Goal: Task Accomplishment & Management: Use online tool/utility

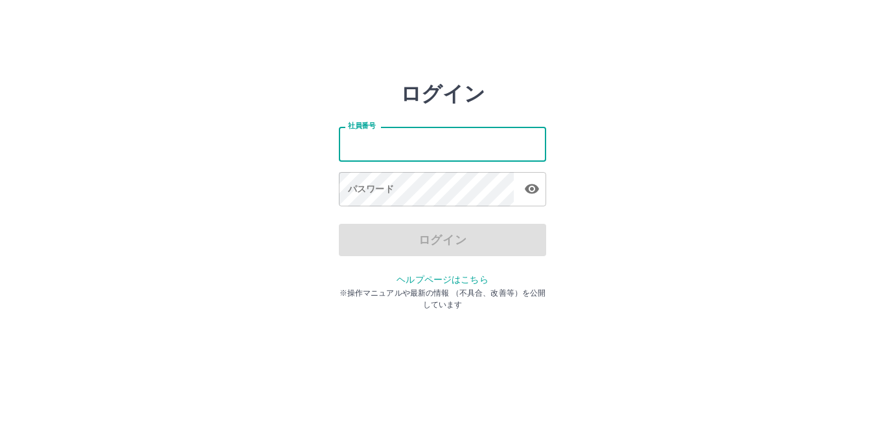
click at [387, 152] on input "社員番号" at bounding box center [442, 144] width 207 height 34
type input "*******"
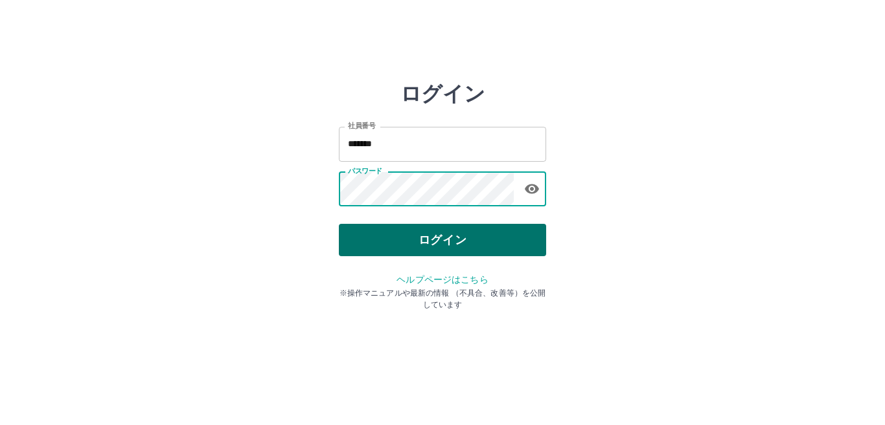
click at [424, 247] on button "ログイン" at bounding box center [442, 240] width 207 height 32
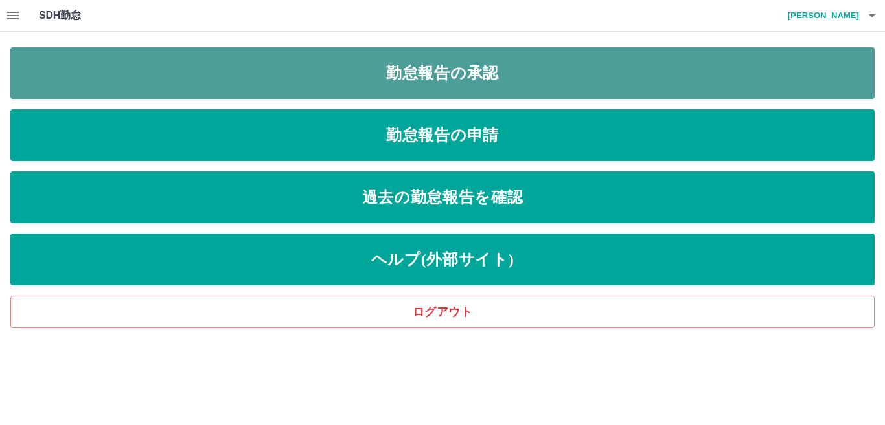
click at [281, 74] on link "勤怠報告の承認" at bounding box center [442, 73] width 864 height 52
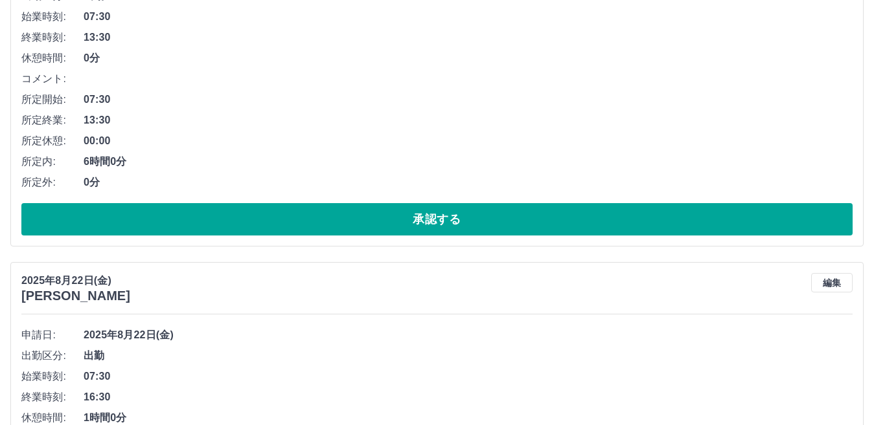
scroll to position [328, 0]
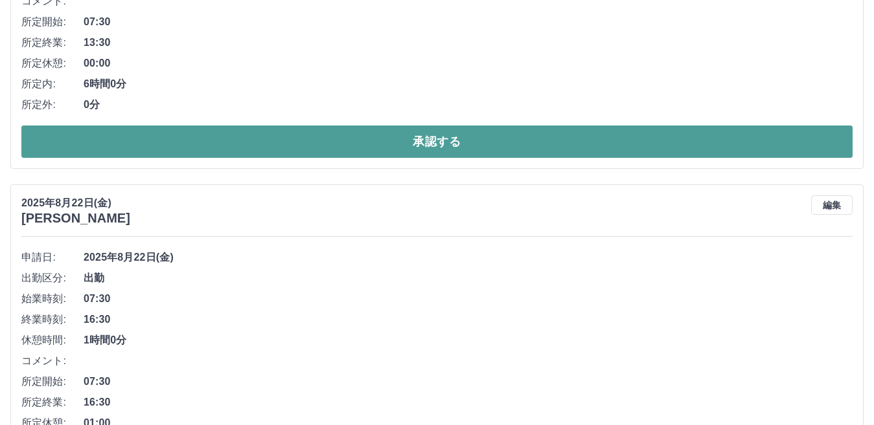
click at [122, 144] on button "承認する" at bounding box center [436, 142] width 831 height 32
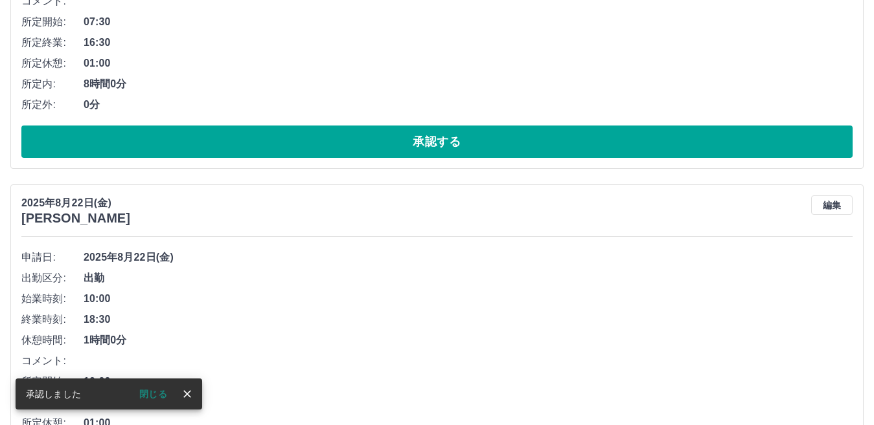
scroll to position [0, 0]
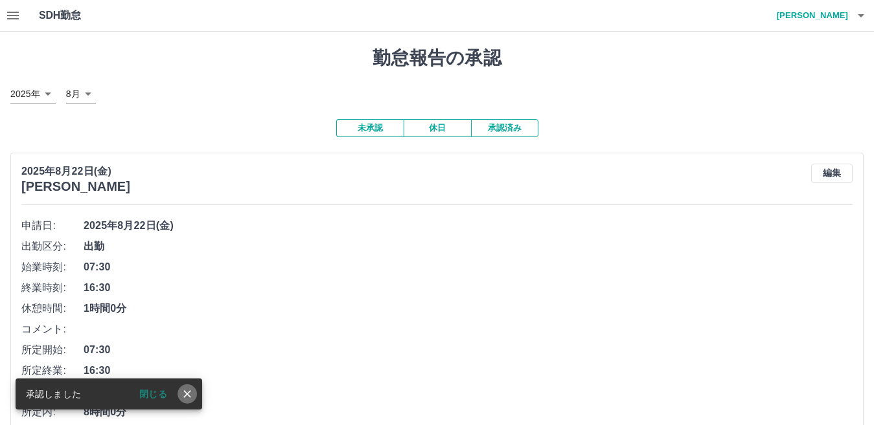
click at [190, 395] on icon "close" at bounding box center [187, 394] width 13 height 13
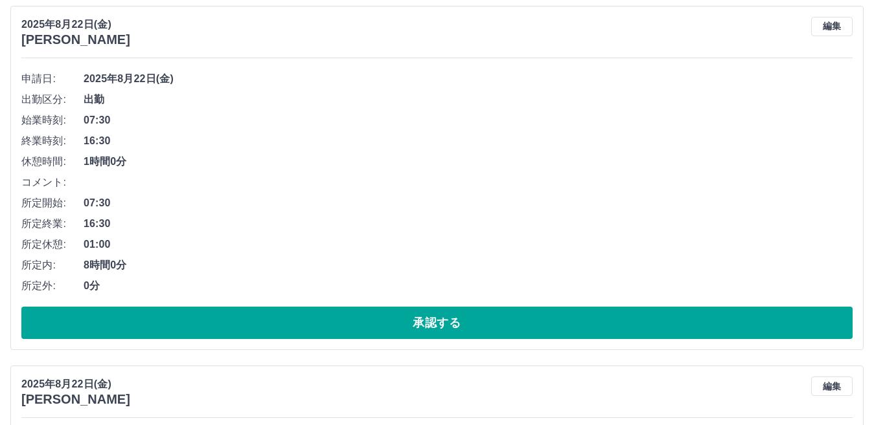
scroll to position [190, 0]
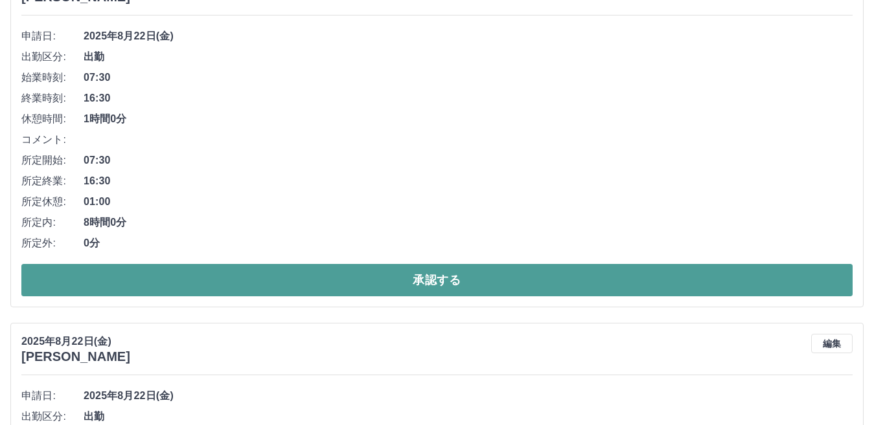
click at [98, 267] on button "承認する" at bounding box center [436, 280] width 831 height 32
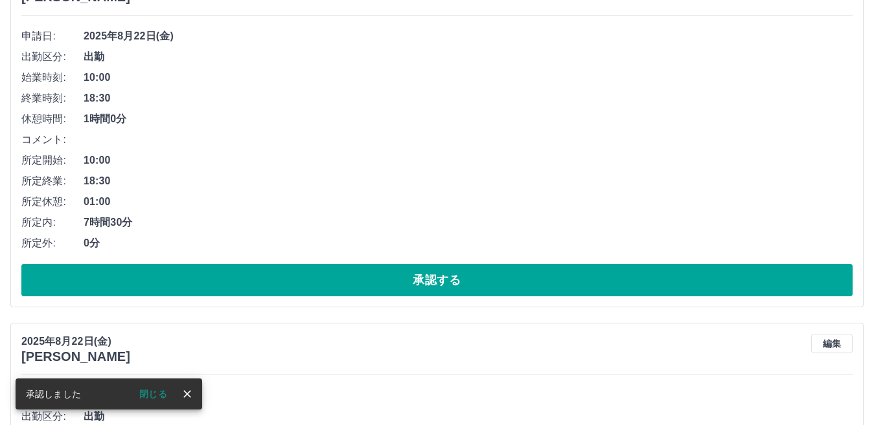
scroll to position [0, 0]
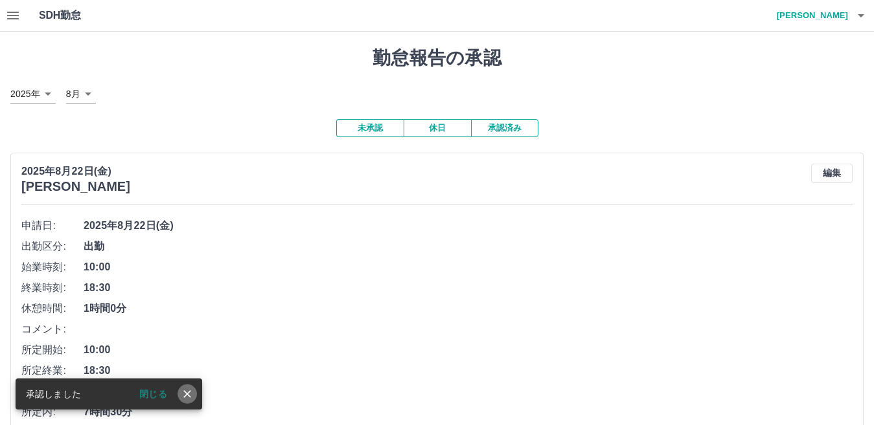
click at [188, 395] on icon "close" at bounding box center [187, 394] width 8 height 8
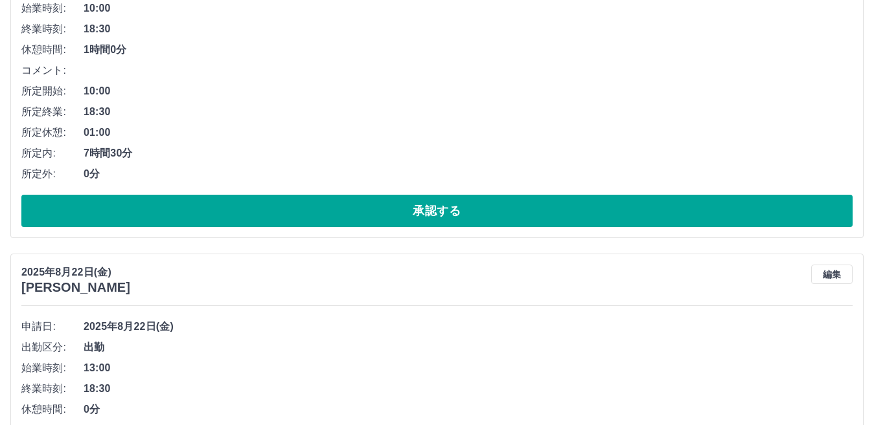
scroll to position [294, 0]
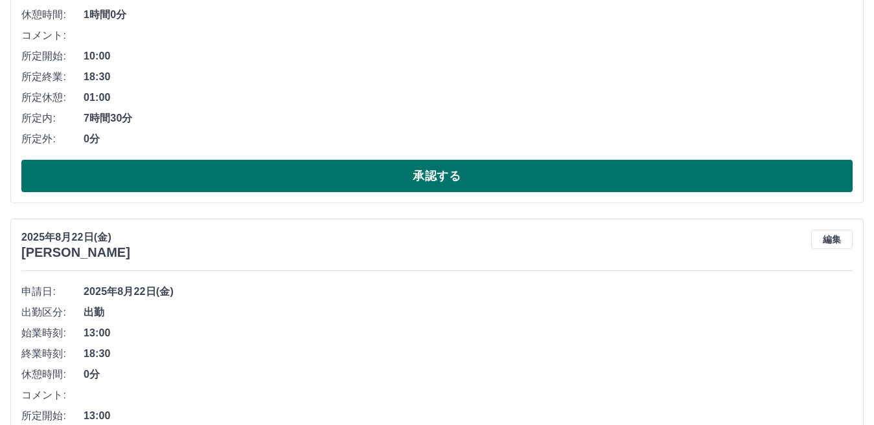
click at [139, 174] on button "承認する" at bounding box center [436, 176] width 831 height 32
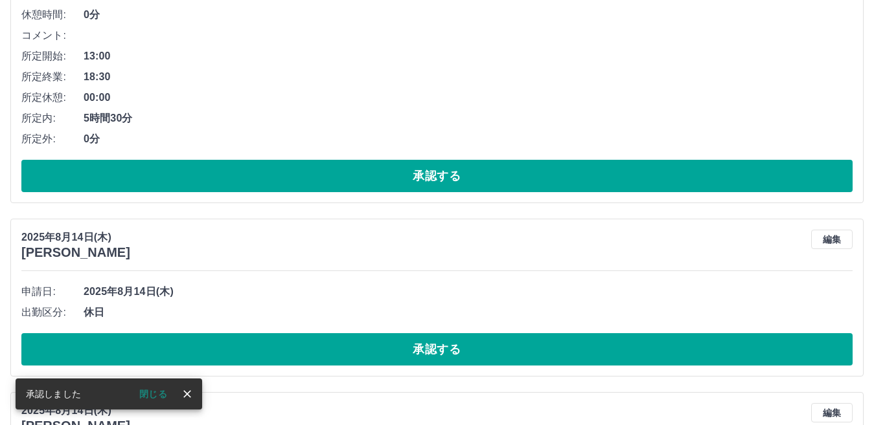
scroll to position [0, 0]
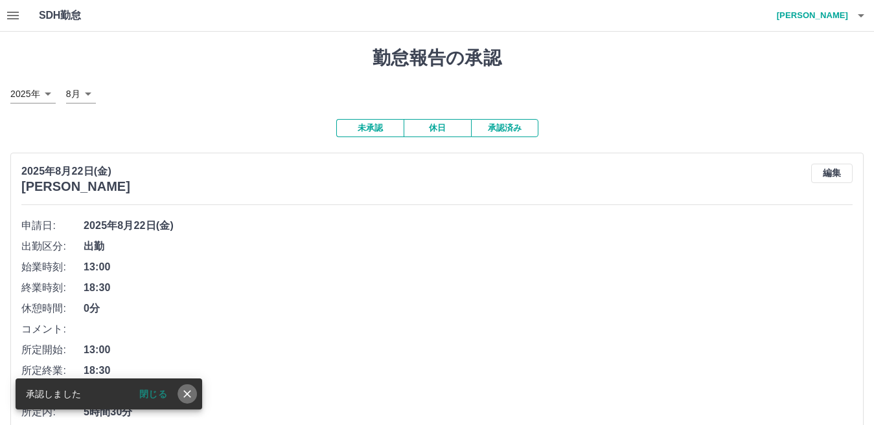
click at [187, 397] on icon "close" at bounding box center [187, 394] width 13 height 13
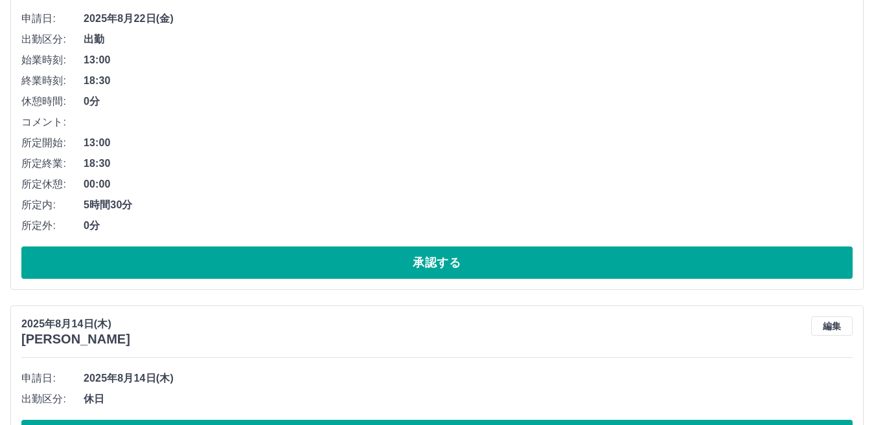
scroll to position [233, 0]
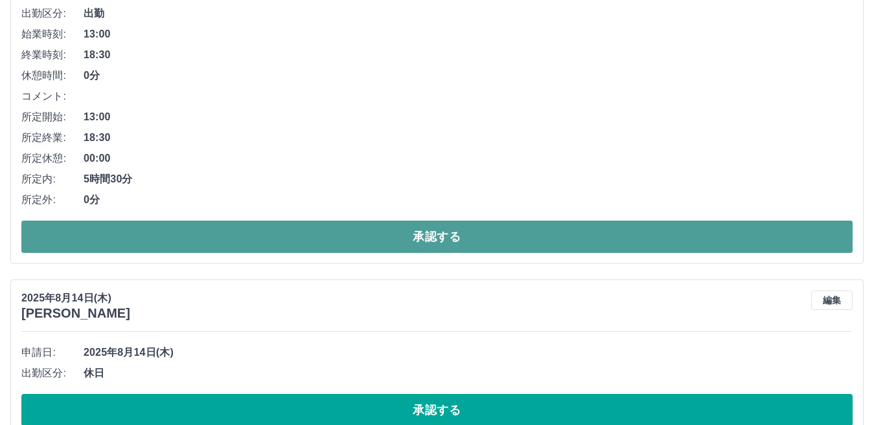
click at [185, 242] on button "承認する" at bounding box center [436, 237] width 831 height 32
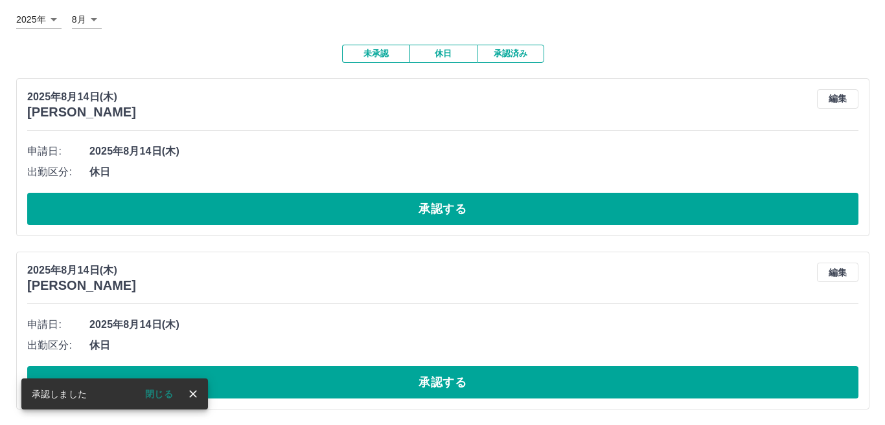
scroll to position [0, 0]
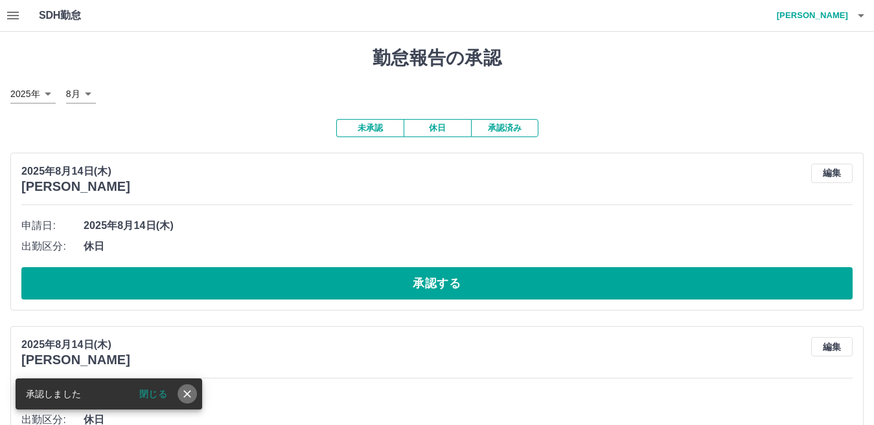
click at [190, 394] on icon "close" at bounding box center [187, 394] width 13 height 13
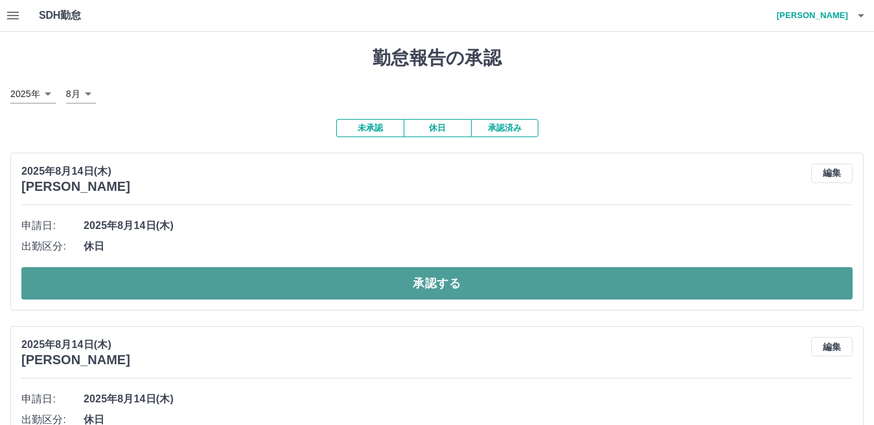
click at [207, 280] on button "承認する" at bounding box center [436, 283] width 831 height 32
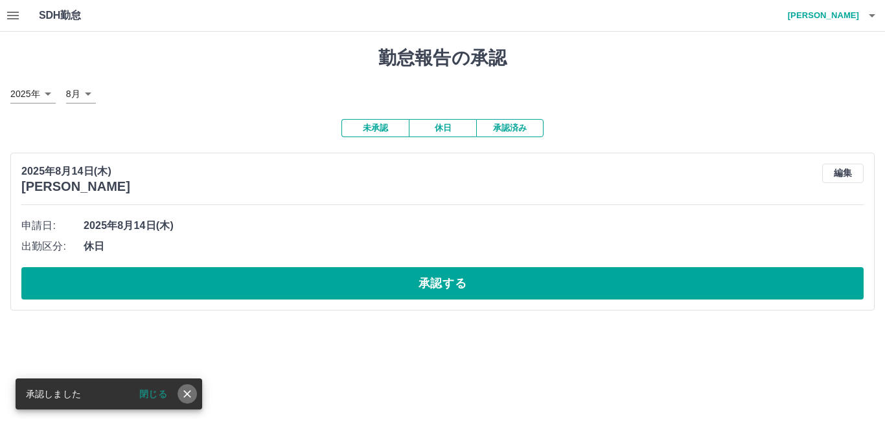
click at [187, 398] on icon "close" at bounding box center [187, 394] width 13 height 13
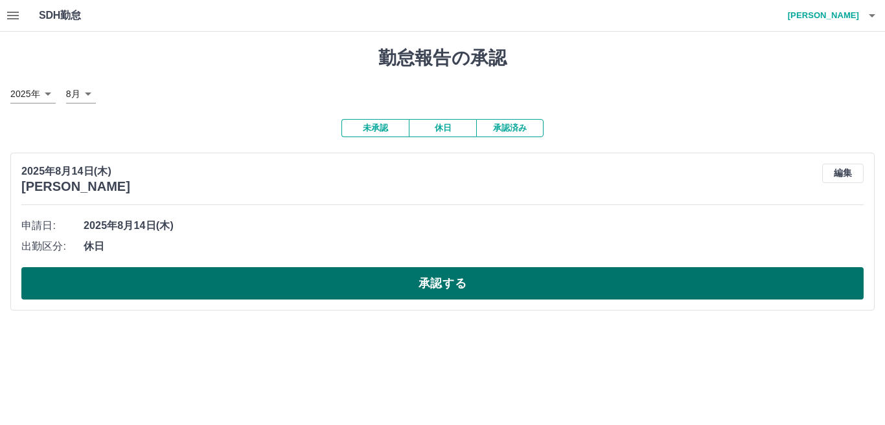
click at [199, 290] on button "承認する" at bounding box center [442, 283] width 842 height 32
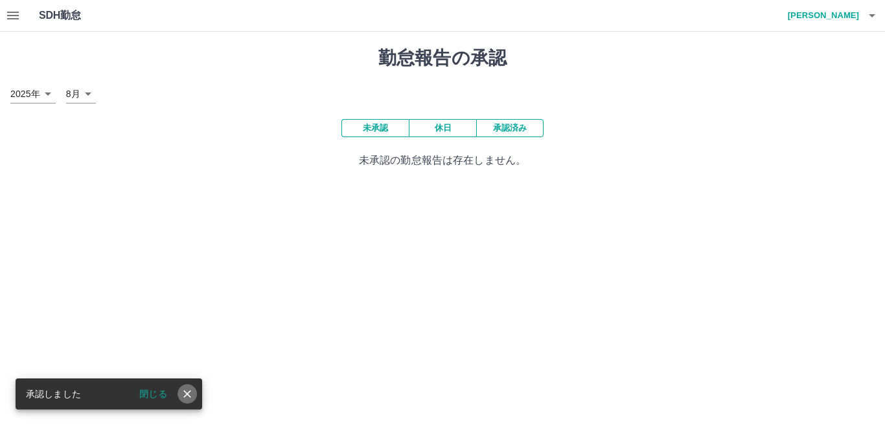
click at [188, 392] on icon "close" at bounding box center [187, 394] width 13 height 13
